Goal: Obtain resource: Download file/media

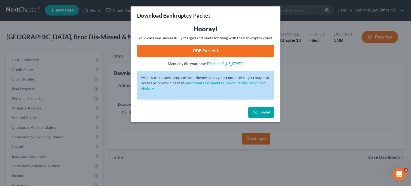
click at [264, 109] on button "Complete!" at bounding box center [262, 112] width 26 height 11
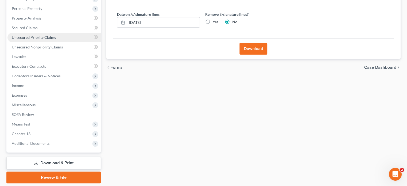
scroll to position [108, 0]
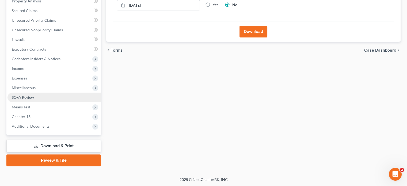
click at [39, 97] on link "SOFA Review" at bounding box center [53, 98] width 93 height 10
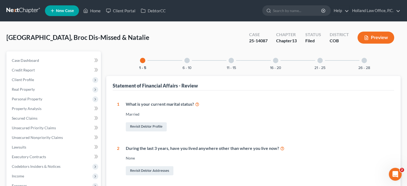
click at [381, 37] on button "Preview" at bounding box center [376, 38] width 37 height 12
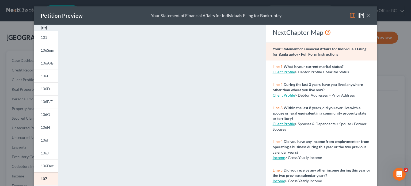
click at [367, 17] on button "×" at bounding box center [369, 15] width 4 height 6
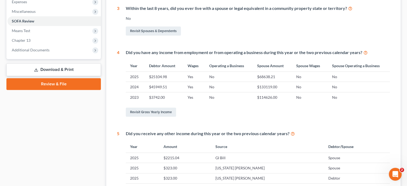
scroll to position [187, 0]
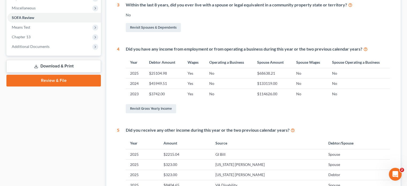
click at [86, 78] on link "Review & File" at bounding box center [53, 81] width 95 height 12
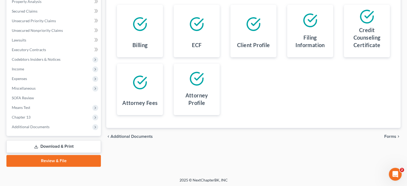
scroll to position [108, 0]
click at [81, 142] on link "Download & Print" at bounding box center [53, 146] width 95 height 13
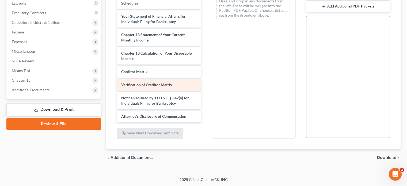
scroll to position [167, 0]
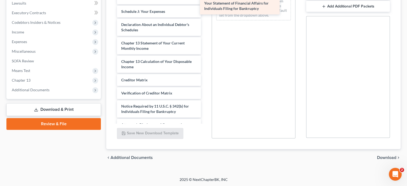
drag, startPoint x: 179, startPoint y: 47, endPoint x: 261, endPoint y: 8, distance: 91.4
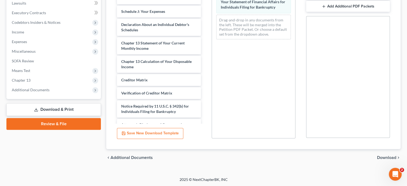
click at [382, 157] on span "Download" at bounding box center [386, 158] width 19 height 4
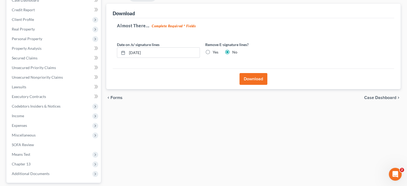
scroll to position [54, 0]
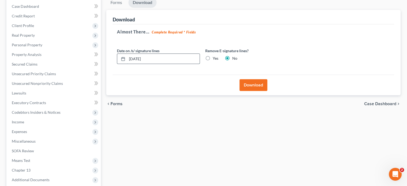
click at [165, 58] on input "[DATE]" at bounding box center [163, 59] width 73 height 10
type input "0"
type input "[DATE]"
click at [258, 84] on button "Download" at bounding box center [254, 85] width 28 height 12
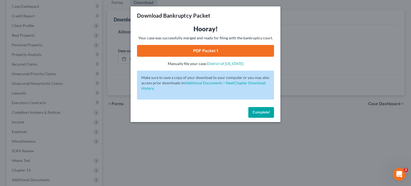
click at [177, 54] on link "PDF Packet 1" at bounding box center [205, 51] width 137 height 12
click at [267, 114] on span "Complete!" at bounding box center [261, 112] width 17 height 5
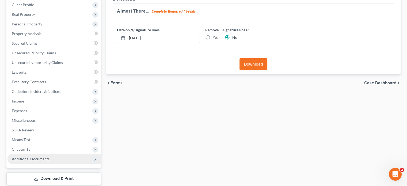
scroll to position [108, 0]
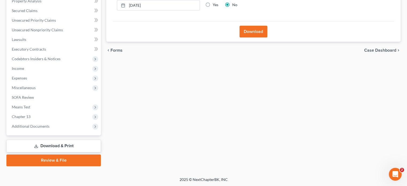
click at [70, 150] on link "Download & Print" at bounding box center [53, 146] width 95 height 13
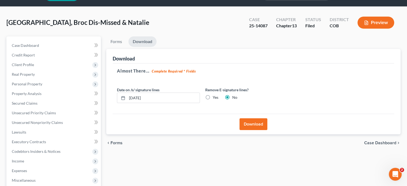
scroll to position [0, 0]
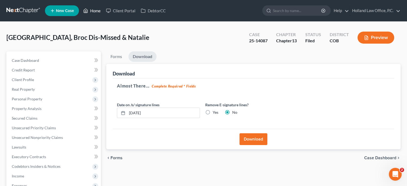
click at [91, 7] on link "Home" at bounding box center [92, 11] width 23 height 10
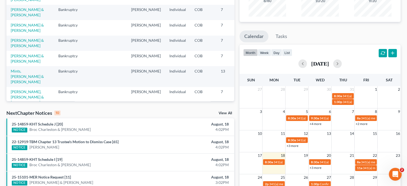
scroll to position [80, 0]
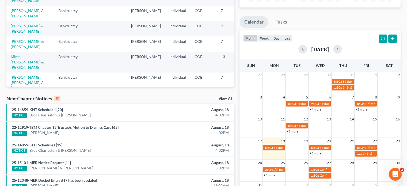
click at [85, 126] on link "22-12919-TBM Chapter 13 Trustee's Motion to Dismiss Case [65]" at bounding box center [65, 127] width 107 height 5
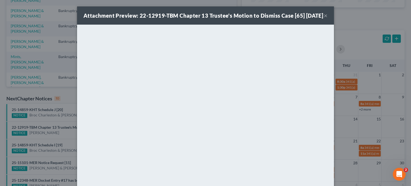
click at [324, 19] on button "×" at bounding box center [326, 15] width 4 height 6
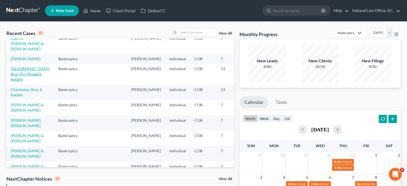
scroll to position [0, 0]
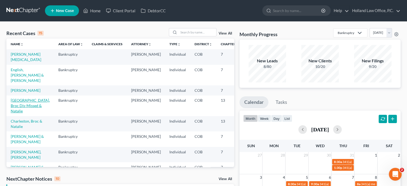
click at [21, 110] on link "[GEOGRAPHIC_DATA], Broc Dis-Missed & Natalie" at bounding box center [30, 105] width 39 height 15
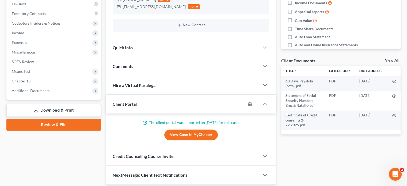
scroll to position [134, 0]
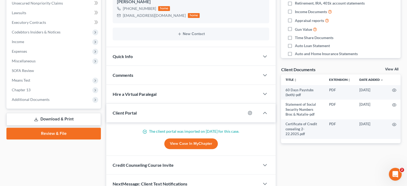
click at [61, 121] on link "Download & Print" at bounding box center [53, 119] width 95 height 13
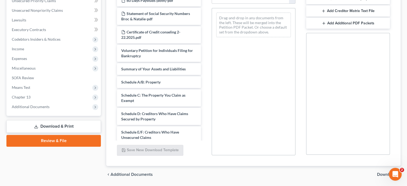
scroll to position [144, 0]
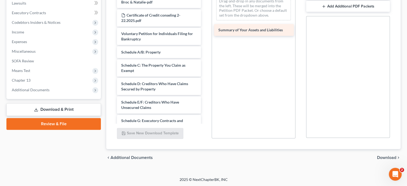
drag, startPoint x: 166, startPoint y: 55, endPoint x: 263, endPoint y: 32, distance: 99.7
click at [205, 32] on div "Summary of Your Assets and Liabilities 60 Days Paystubs (both)-pdf Statement of…" at bounding box center [159, 140] width 92 height 325
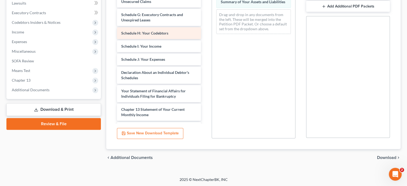
scroll to position [107, 0]
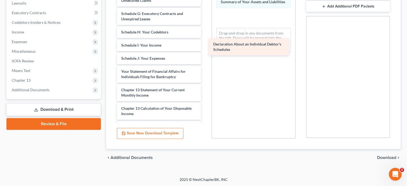
drag, startPoint x: 176, startPoint y: 79, endPoint x: 268, endPoint y: 49, distance: 97.2
click at [205, 49] on div "Declaration About an Individual Debtor's Schedules 60 Days Paystubs (both)-pdf …" at bounding box center [159, 24] width 92 height 307
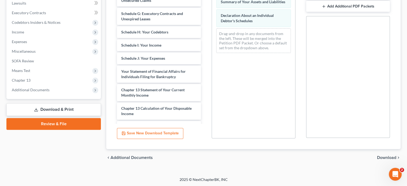
click at [381, 156] on span "Download" at bounding box center [386, 158] width 19 height 4
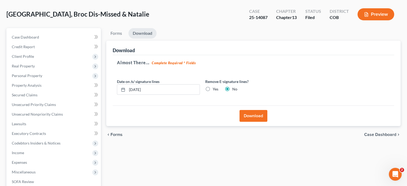
scroll to position [54, 0]
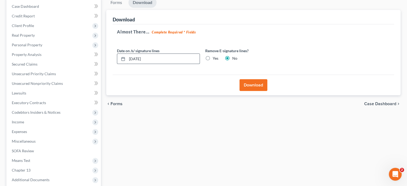
click at [154, 56] on input "[DATE]" at bounding box center [163, 59] width 73 height 10
type input "0"
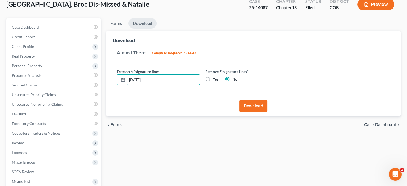
scroll to position [27, 0]
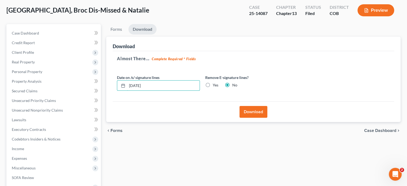
type input "[DATE]"
click at [256, 112] on button "Download" at bounding box center [254, 112] width 28 height 12
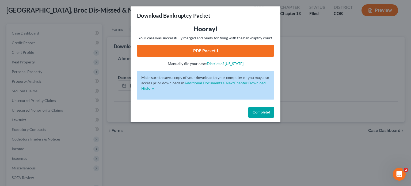
click at [230, 49] on link "PDF Packet 1" at bounding box center [205, 51] width 137 height 12
click at [264, 111] on span "Complete!" at bounding box center [261, 112] width 17 height 5
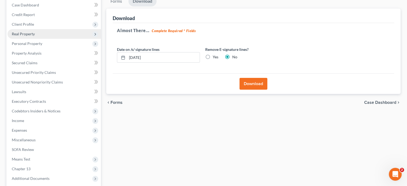
scroll to position [81, 0]
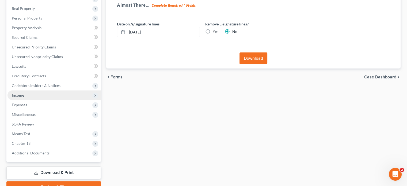
click at [22, 94] on span "Income" at bounding box center [18, 95] width 12 height 5
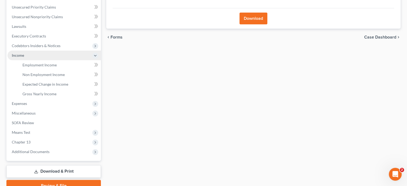
scroll to position [108, 0]
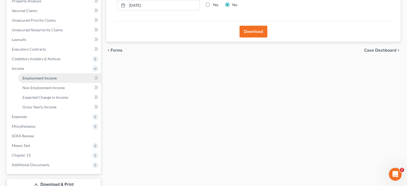
click at [33, 77] on span "Employment Income" at bounding box center [39, 78] width 34 height 5
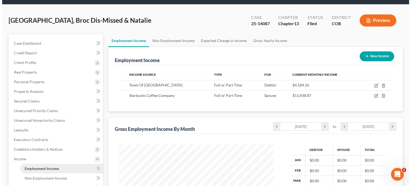
scroll to position [27, 0]
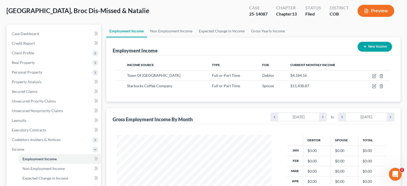
click at [368, 11] on icon "button" at bounding box center [366, 11] width 5 height 5
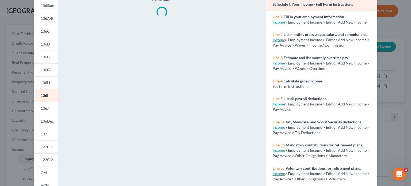
scroll to position [80, 0]
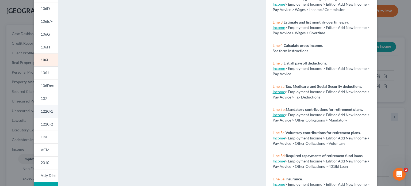
click at [46, 111] on span "122C-1" at bounding box center [47, 111] width 12 height 5
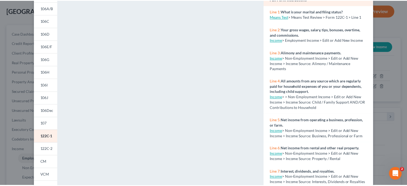
scroll to position [0, 0]
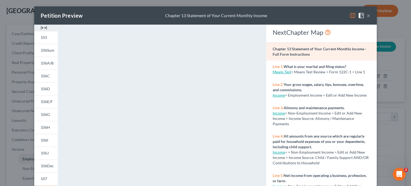
click at [367, 16] on button "×" at bounding box center [369, 15] width 4 height 6
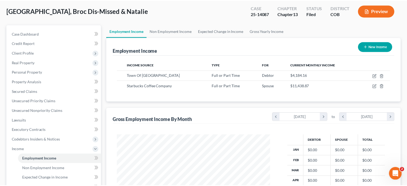
scroll to position [267750, 267680]
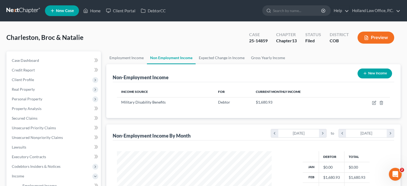
scroll to position [95, 165]
click at [376, 36] on button "Preview" at bounding box center [376, 38] width 37 height 12
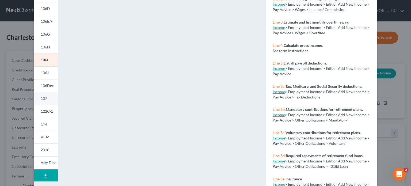
scroll to position [27, 0]
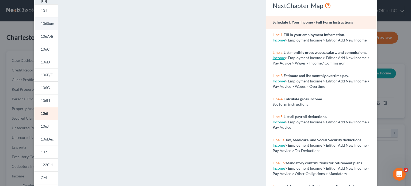
click at [47, 22] on span "106Sum" at bounding box center [48, 23] width 14 height 5
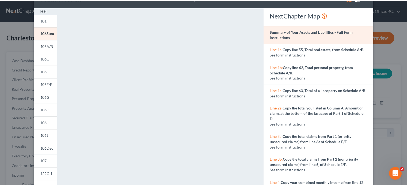
scroll to position [0, 0]
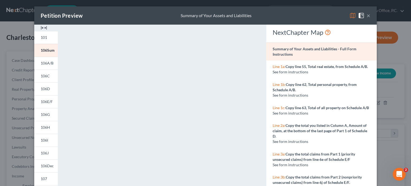
click at [367, 16] on button "×" at bounding box center [369, 15] width 4 height 6
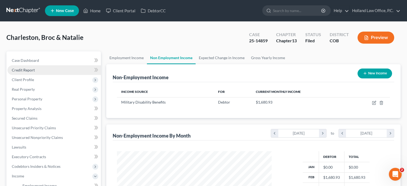
scroll to position [27, 0]
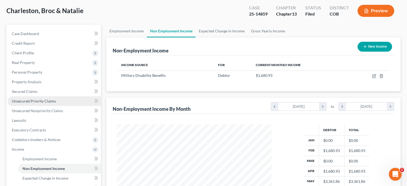
click at [50, 101] on span "Unsecured Priority Claims" at bounding box center [34, 101] width 44 height 5
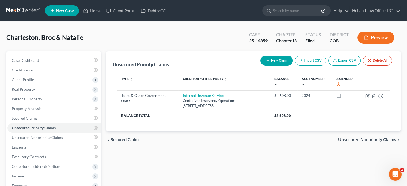
click at [370, 36] on button "Preview" at bounding box center [376, 38] width 37 height 12
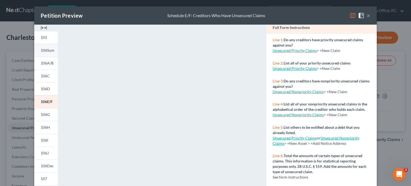
click at [49, 52] on span "106Sum" at bounding box center [48, 50] width 14 height 5
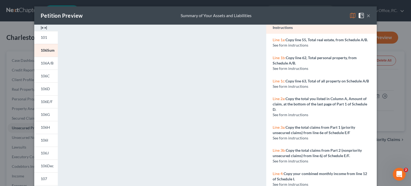
click at [368, 15] on button "×" at bounding box center [369, 15] width 4 height 6
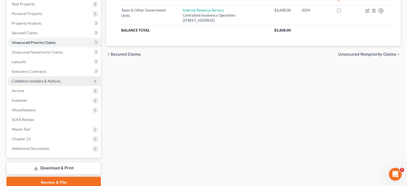
scroll to position [108, 0]
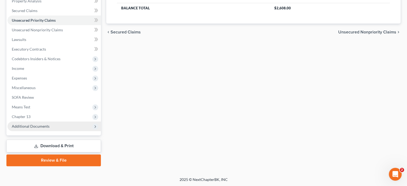
click at [28, 125] on span "Additional Documents" at bounding box center [31, 126] width 38 height 5
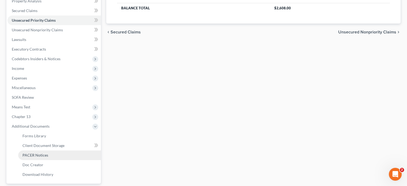
click at [31, 154] on span "PACER Notices" at bounding box center [35, 155] width 26 height 5
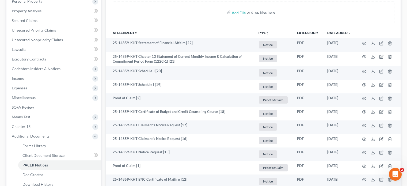
scroll to position [80, 0]
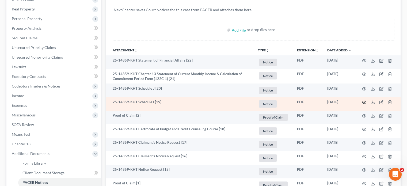
click at [364, 101] on icon "button" at bounding box center [364, 102] width 4 height 4
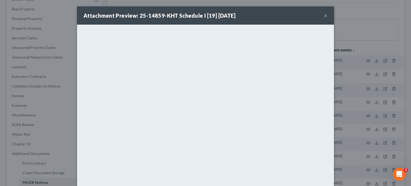
click at [324, 17] on button "×" at bounding box center [326, 15] width 4 height 6
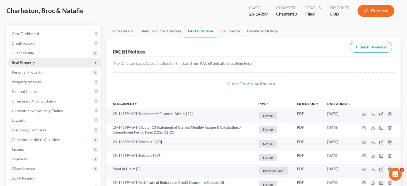
scroll to position [0, 0]
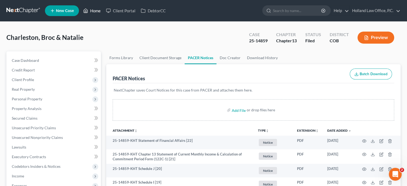
click at [93, 10] on link "Home" at bounding box center [92, 11] width 23 height 10
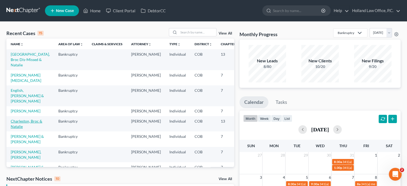
click at [17, 129] on link "Charleston, Broc & Natalie" at bounding box center [27, 124] width 32 height 10
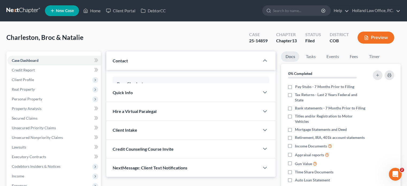
click at [14, 135] on span "Unsecured Nonpriority Claims" at bounding box center [37, 137] width 51 height 5
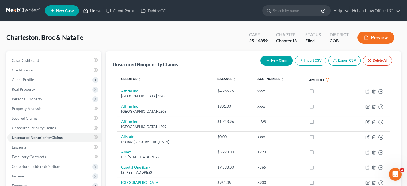
click at [96, 12] on link "Home" at bounding box center [92, 11] width 23 height 10
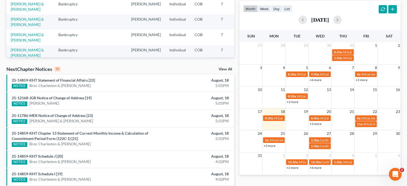
scroll to position [122, 0]
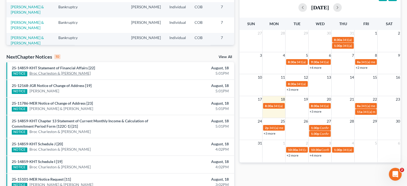
click at [39, 74] on link "Broc Charleston & [PERSON_NAME]" at bounding box center [59, 73] width 61 height 5
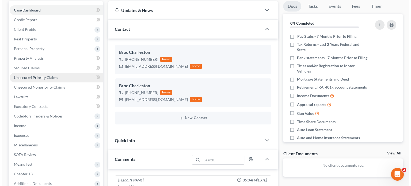
scroll to position [27, 0]
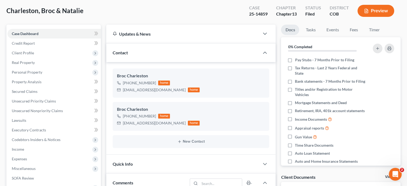
click at [372, 12] on button "Preview" at bounding box center [376, 11] width 37 height 12
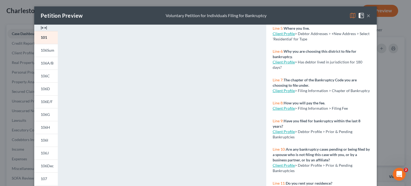
scroll to position [107, 0]
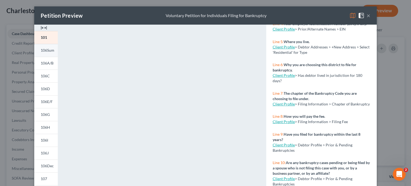
click at [46, 49] on span "106Sum" at bounding box center [48, 50] width 14 height 5
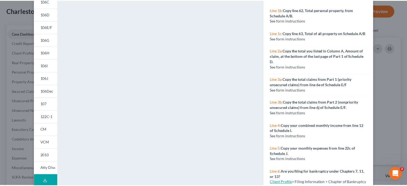
scroll to position [0, 0]
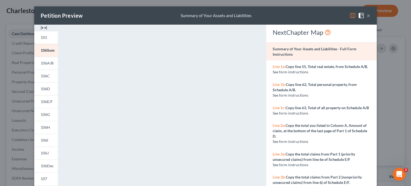
click at [367, 14] on button "×" at bounding box center [369, 15] width 4 height 6
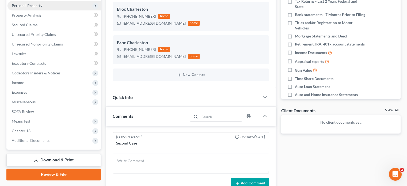
scroll to position [134, 0]
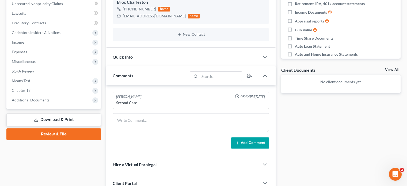
click at [58, 120] on link "Download & Print" at bounding box center [53, 120] width 95 height 13
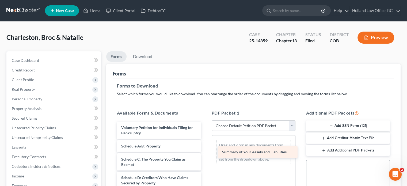
drag, startPoint x: 139, startPoint y: 145, endPoint x: 243, endPoint y: 155, distance: 103.8
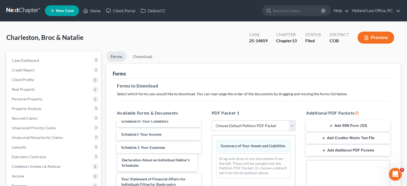
scroll to position [93, 0]
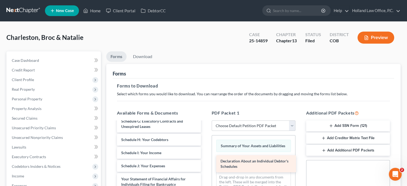
drag, startPoint x: 148, startPoint y: 164, endPoint x: 247, endPoint y: 165, distance: 99.4
click at [205, 165] on div "Declaration About an Individual Debtor's Schedules Voluntary Petition for Indiv…" at bounding box center [159, 147] width 92 height 238
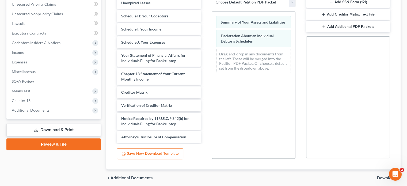
scroll to position [144, 0]
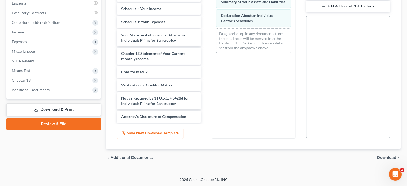
click at [381, 157] on span "Download" at bounding box center [386, 158] width 19 height 4
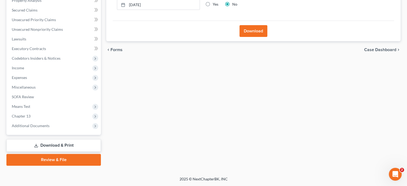
scroll to position [108, 0]
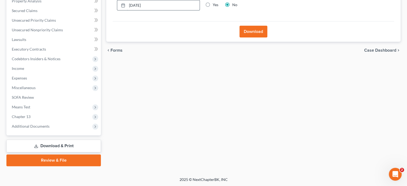
click at [155, 4] on input "[DATE]" at bounding box center [163, 5] width 73 height 10
click at [59, 145] on link "Download & Print" at bounding box center [53, 146] width 95 height 13
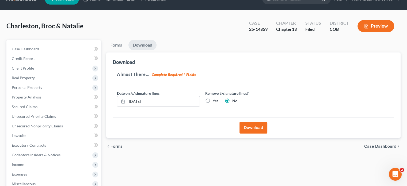
scroll to position [1, 0]
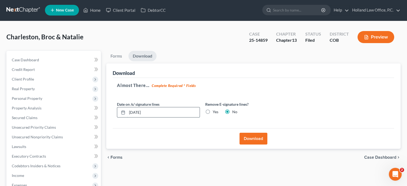
drag, startPoint x: 167, startPoint y: 113, endPoint x: 161, endPoint y: 112, distance: 6.3
click at [166, 114] on input "[DATE]" at bounding box center [163, 112] width 73 height 10
type input "0"
type input "[DATE]"
click at [256, 136] on button "Download" at bounding box center [254, 139] width 28 height 12
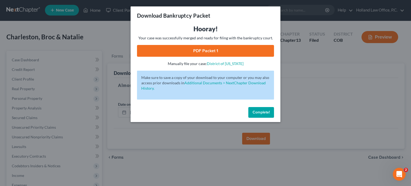
click at [237, 51] on link "PDF Packet 1" at bounding box center [205, 51] width 137 height 12
click at [256, 116] on button "Complete!" at bounding box center [262, 112] width 26 height 11
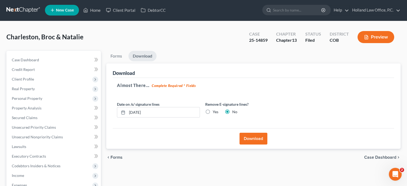
scroll to position [0, 0]
